Goal: Task Accomplishment & Management: Manage account settings

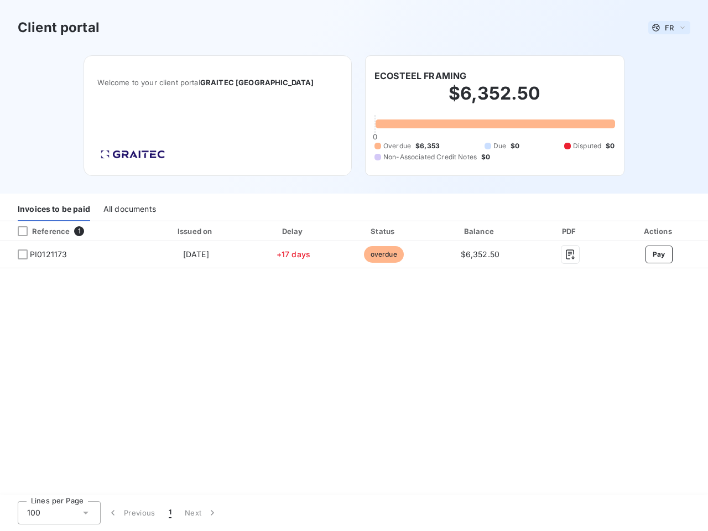
click at [669, 28] on span "FR" at bounding box center [669, 27] width 9 height 9
click at [420, 76] on h6 "ECOSTEEL FRAMING" at bounding box center [420, 75] width 92 height 13
click at [54, 210] on div "Invoices to be paid" at bounding box center [54, 209] width 72 height 23
click at [129, 210] on div "All documents" at bounding box center [129, 209] width 53 height 23
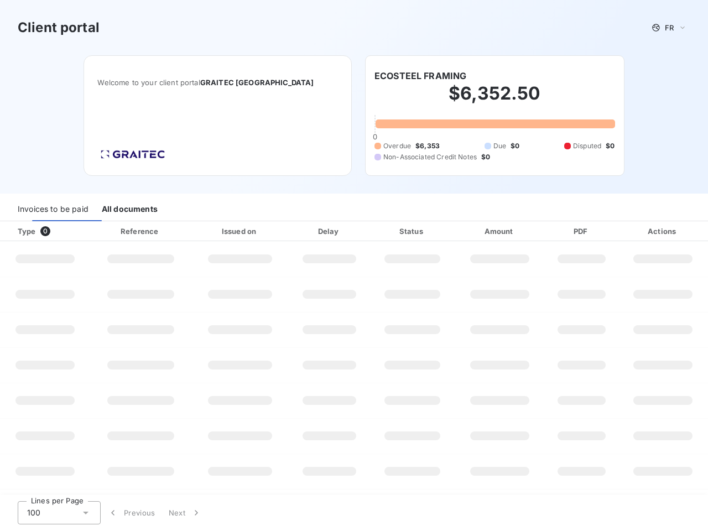
click at [71, 231] on div at bounding box center [66, 231] width 11 height 11
click at [23, 231] on div "Type 0" at bounding box center [49, 231] width 76 height 11
click at [195, 231] on div "Issued on" at bounding box center [240, 231] width 93 height 11
click at [293, 231] on div "Delay" at bounding box center [329, 231] width 77 height 11
click at [383, 231] on div "Status" at bounding box center [412, 231] width 80 height 11
